Goal: Find contact information: Find contact information

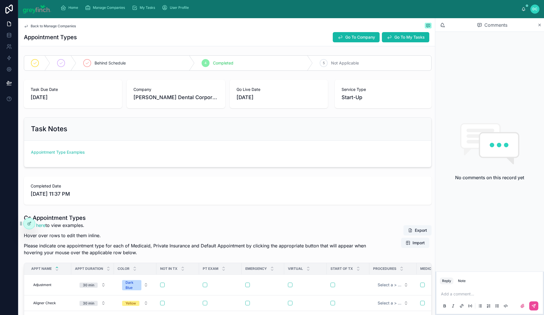
scroll to position [233, 0]
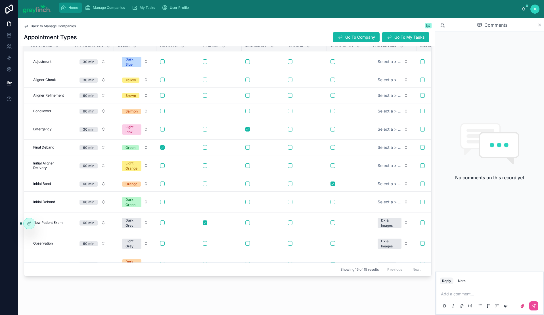
click at [78, 10] on span "Home" at bounding box center [73, 7] width 10 height 5
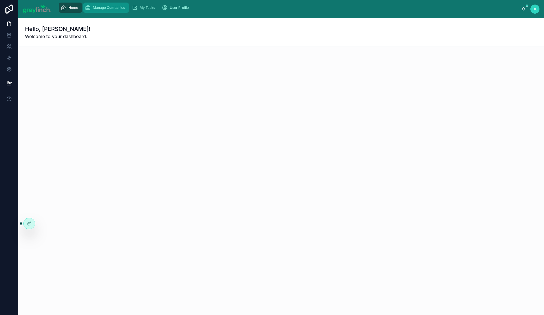
click at [121, 10] on span "Manage Companies" at bounding box center [109, 7] width 32 height 5
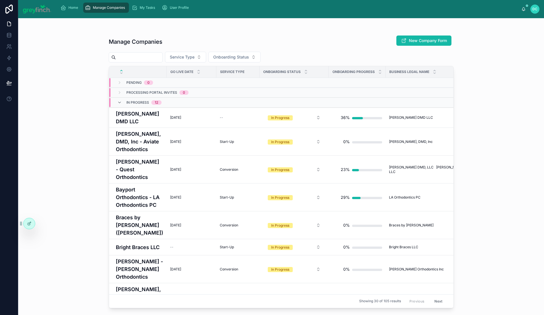
click at [162, 61] on input "text" at bounding box center [139, 57] width 47 height 8
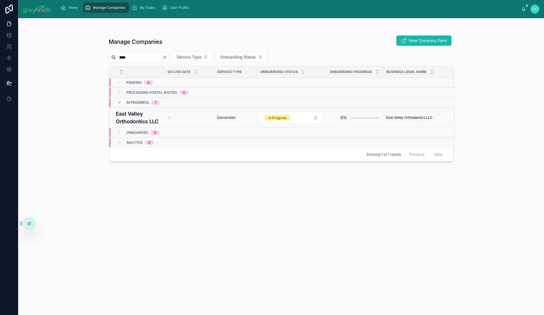
type input "****"
click at [143, 125] on h4 "East Valley Orthodontics LLC" at bounding box center [138, 117] width 45 height 15
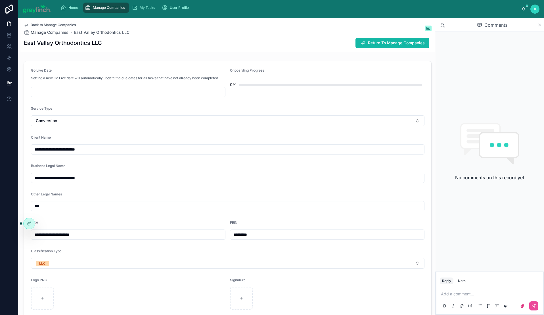
click at [82, 153] on input "**********" at bounding box center [227, 149] width 393 height 8
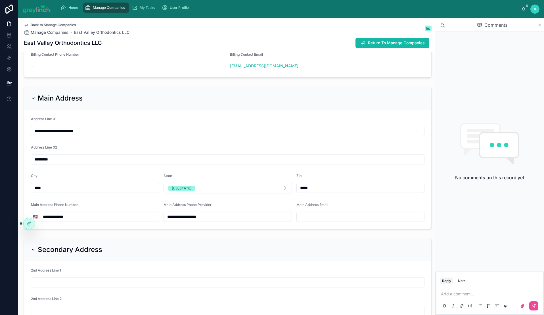
scroll to position [551, 0]
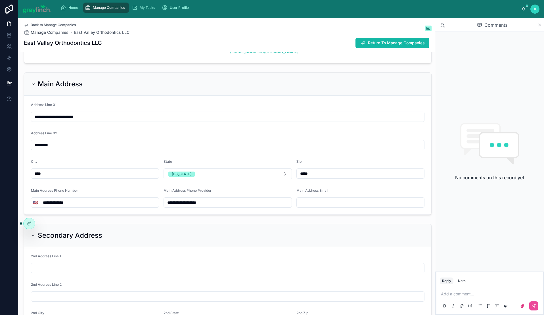
drag, startPoint x: 303, startPoint y: 204, endPoint x: 218, endPoint y: 202, distance: 85.7
click at [218, 63] on form "Onboarding Contact First Name [PERSON_NAME] Onboarding Contact Last Name -- Onb…" at bounding box center [227, 6] width 407 height 114
copy link "[EMAIL_ADDRESS][DOMAIN_NAME]"
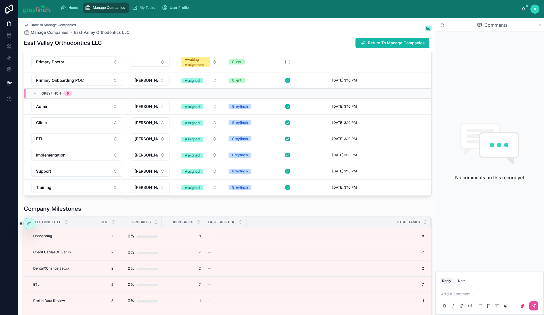
scroll to position [1640, 0]
